Goal: Information Seeking & Learning: Learn about a topic

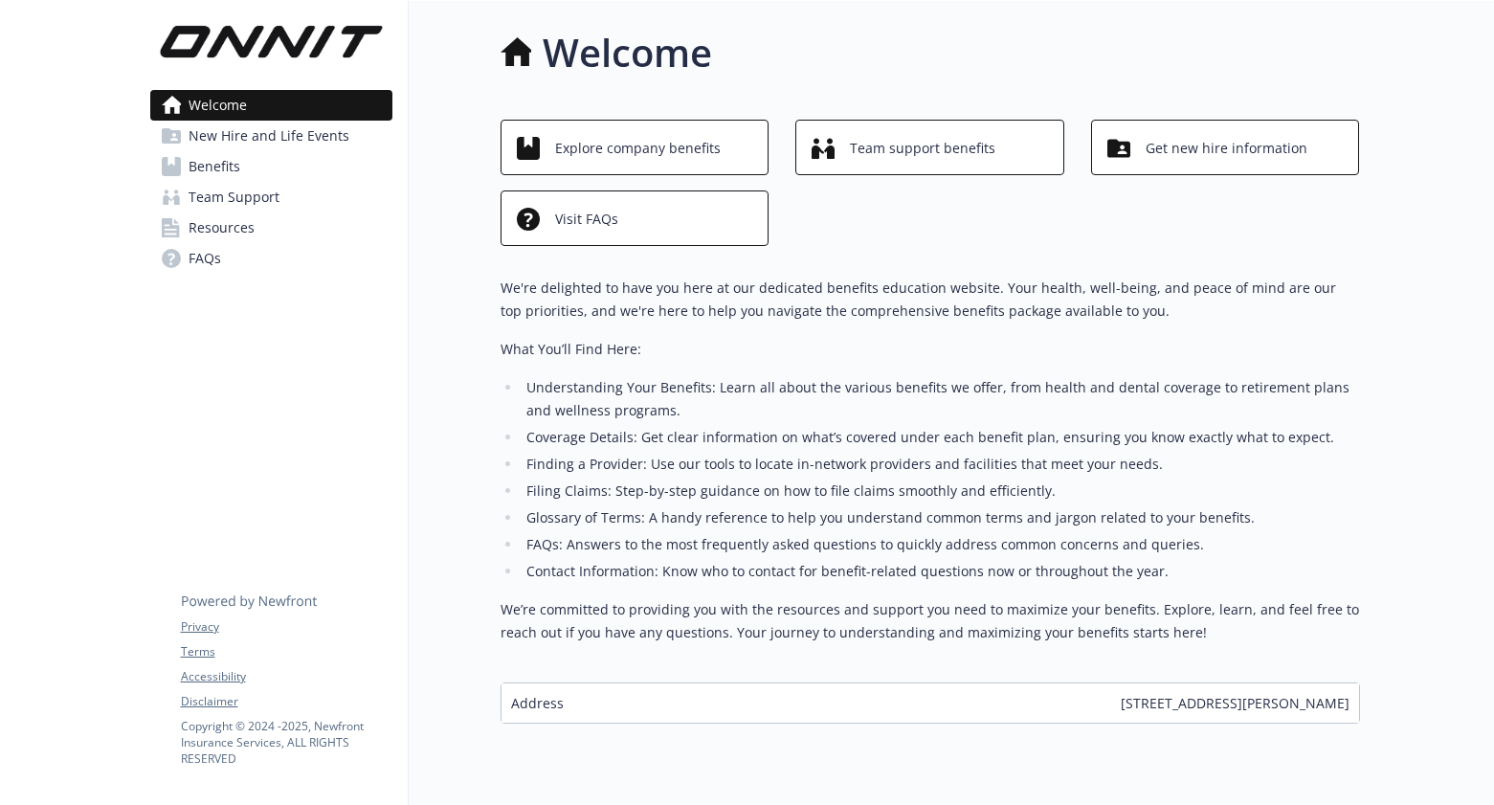
click at [282, 133] on span "New Hire and Life Events" at bounding box center [269, 136] width 161 height 31
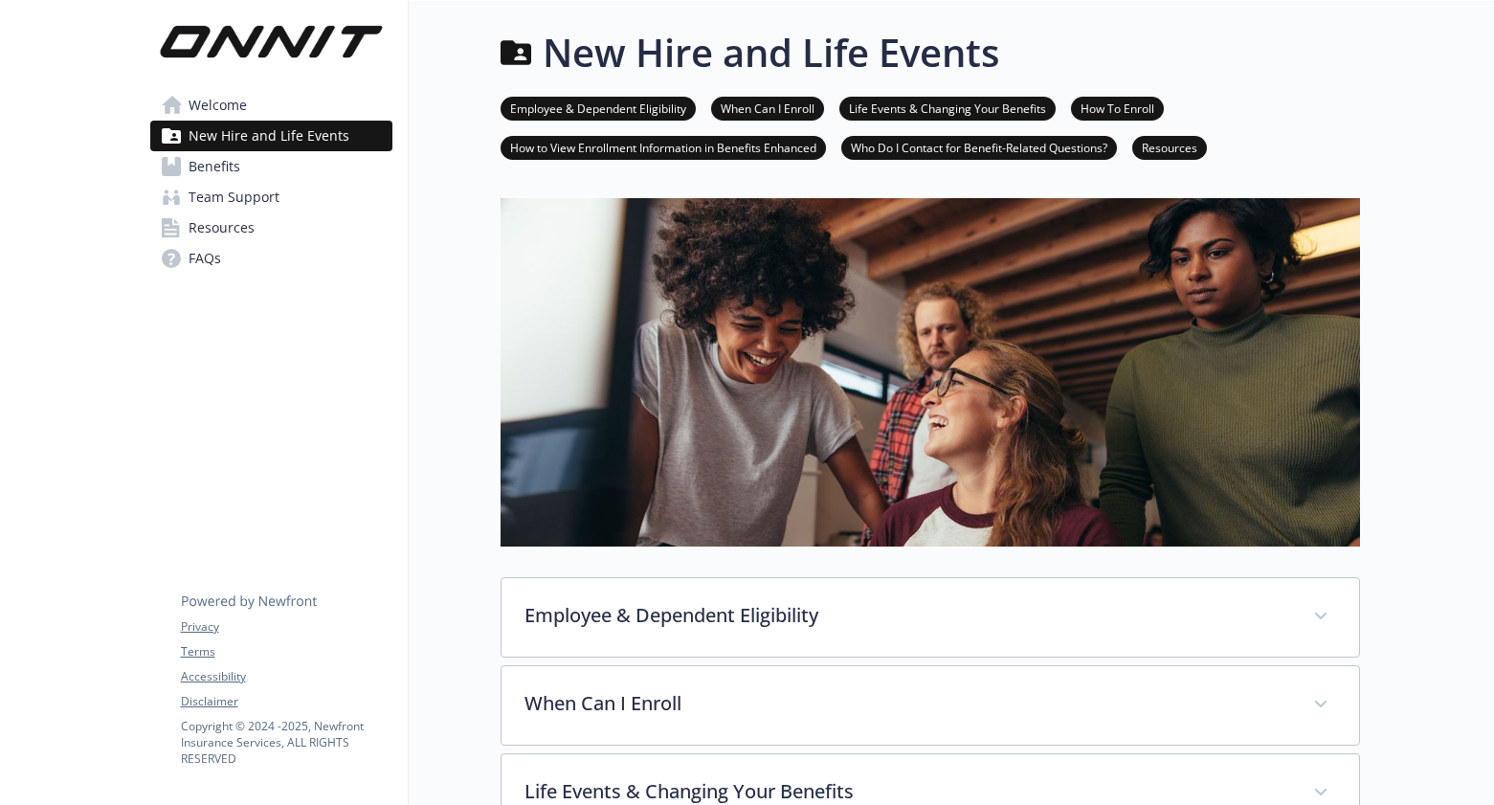
click at [213, 167] on span "Benefits" at bounding box center [215, 166] width 52 height 31
